Goal: Check status: Check status

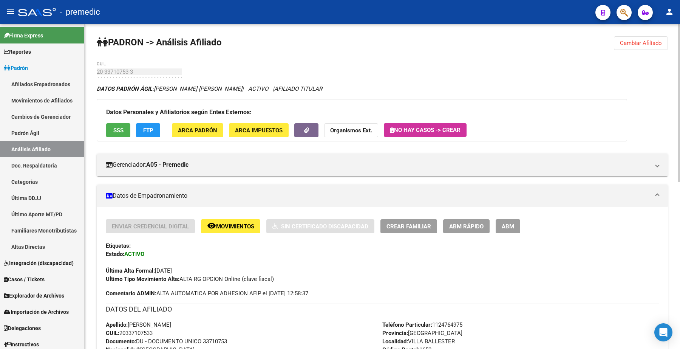
click at [446, 40] on span "Cambiar Afiliado" at bounding box center [641, 43] width 42 height 7
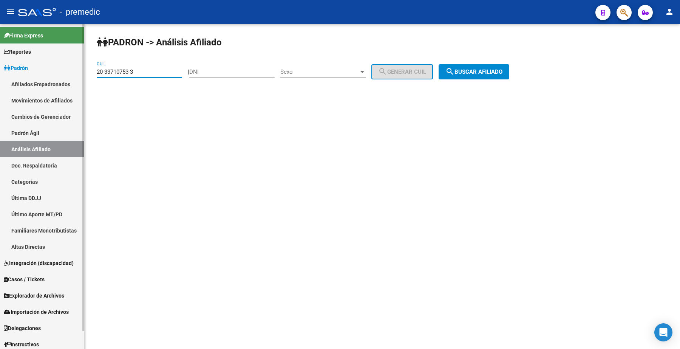
drag, startPoint x: 141, startPoint y: 70, endPoint x: 95, endPoint y: 73, distance: 45.8
click at [53, 63] on mat-sidenav-container "Firma Express Reportes Padrón Traspasos x O.S. Traspasos x Gerenciador Traspaso…" at bounding box center [340, 186] width 680 height 324
paste input "23025920-9"
click at [446, 73] on span "search Buscar afiliado" at bounding box center [473, 71] width 57 height 7
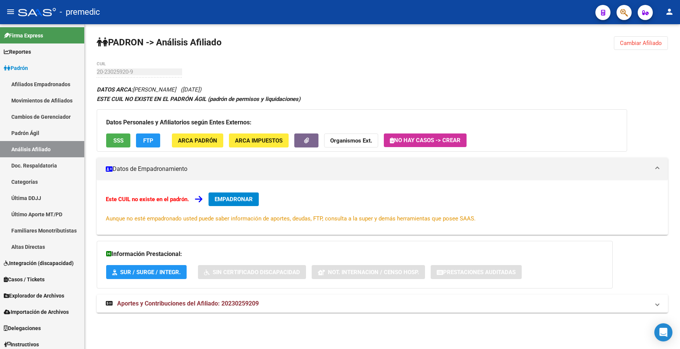
click at [446, 40] on span "Cambiar Afiliado" at bounding box center [641, 43] width 42 height 7
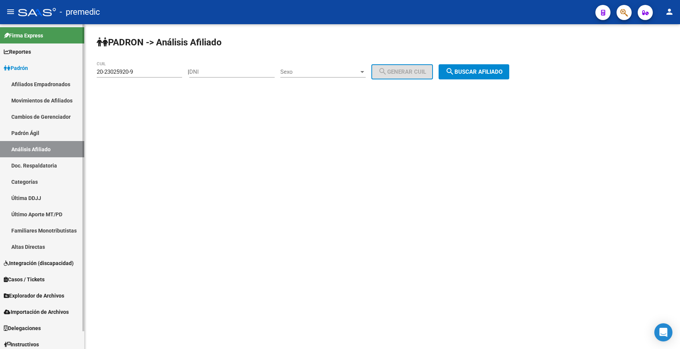
drag, startPoint x: 151, startPoint y: 72, endPoint x: 21, endPoint y: 69, distance: 130.7
click at [21, 70] on mat-sidenav-container "Firma Express Reportes Padrón Traspasos x O.S. Traspasos x Gerenciador Traspaso…" at bounding box center [340, 186] width 680 height 324
paste input "36236699-3"
click at [446, 69] on span "search Buscar afiliado" at bounding box center [473, 71] width 57 height 7
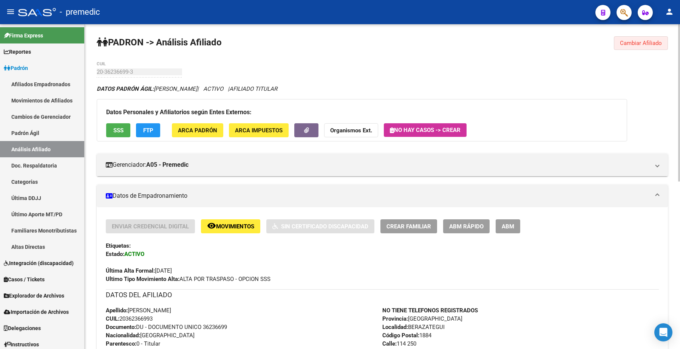
click at [446, 42] on span "Cambiar Afiliado" at bounding box center [641, 43] width 42 height 7
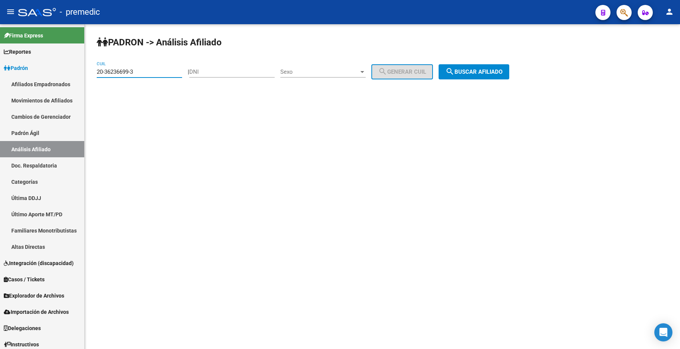
drag, startPoint x: 97, startPoint y: 72, endPoint x: 227, endPoint y: 101, distance: 133.9
click at [95, 72] on div "PADRON -> Análisis Afiliado 20-36236699-3 CUIL | DNI Sexo Sexo search Generar C…" at bounding box center [382, 63] width 595 height 79
paste input "28737102-1"
type input "20-28737102-1"
click at [446, 74] on span "search Buscar afiliado" at bounding box center [473, 71] width 57 height 7
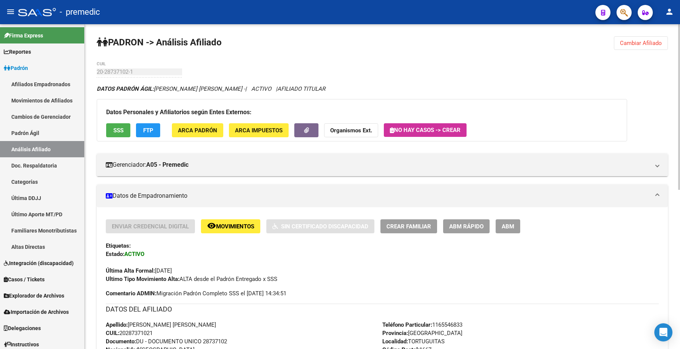
click at [405, 71] on div "PADRON -> Análisis Afiliado Cambiar Afiliado 20-28737102-1 CUIL DATOS PADRÓN ÁG…" at bounding box center [382, 342] width 595 height 636
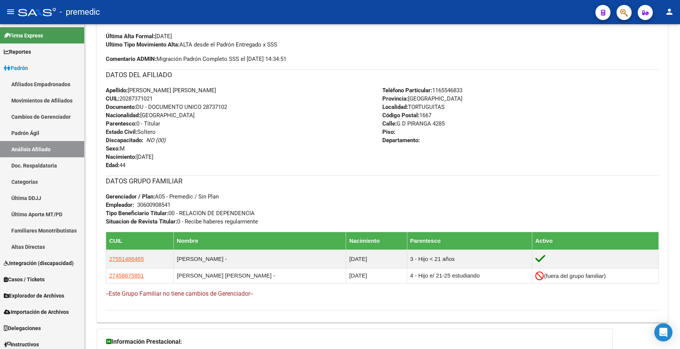
scroll to position [236, 0]
